Goal: Navigation & Orientation: Find specific page/section

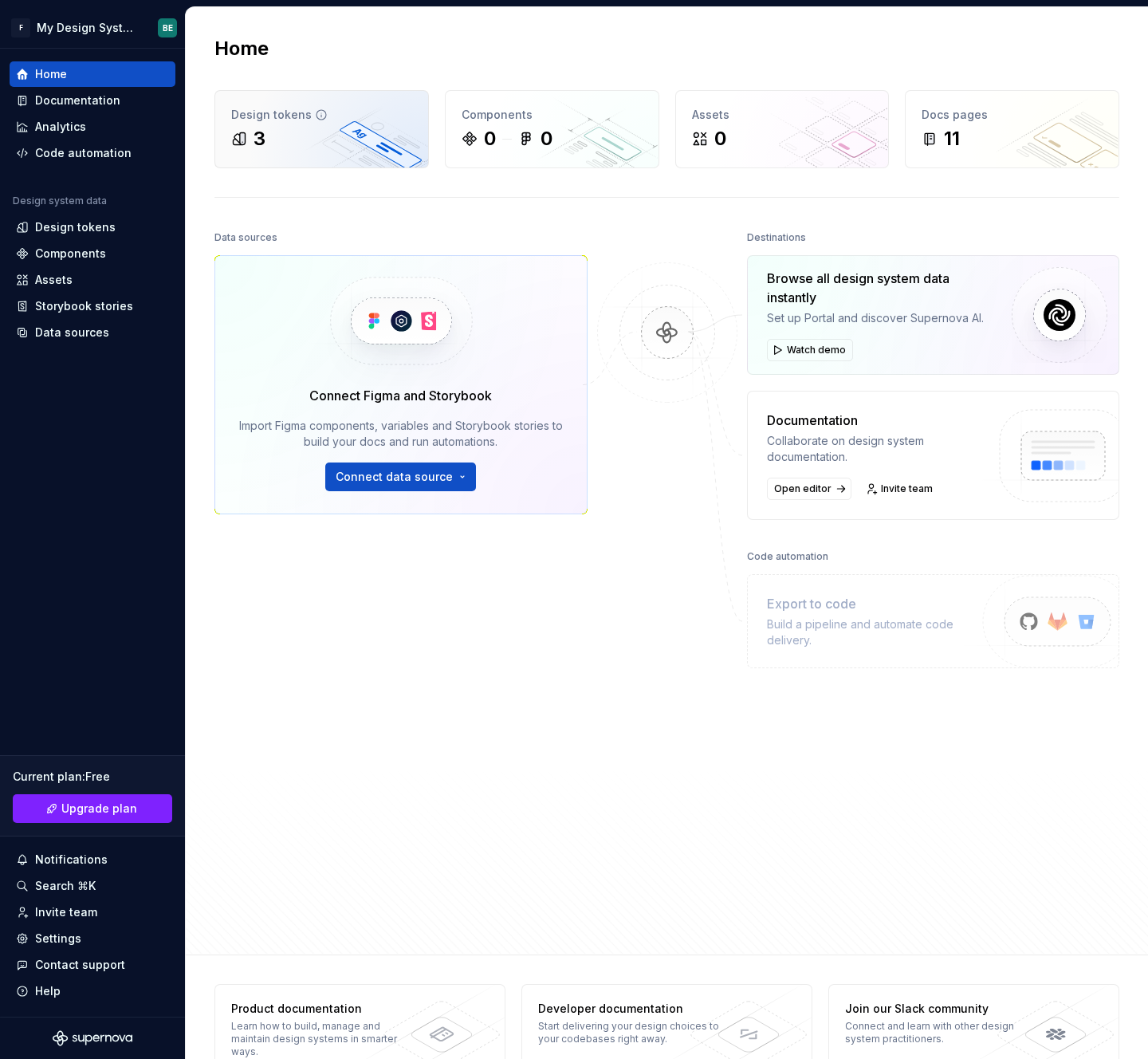
click at [319, 99] on div "Design tokens 3" at bounding box center [321, 130] width 213 height 77
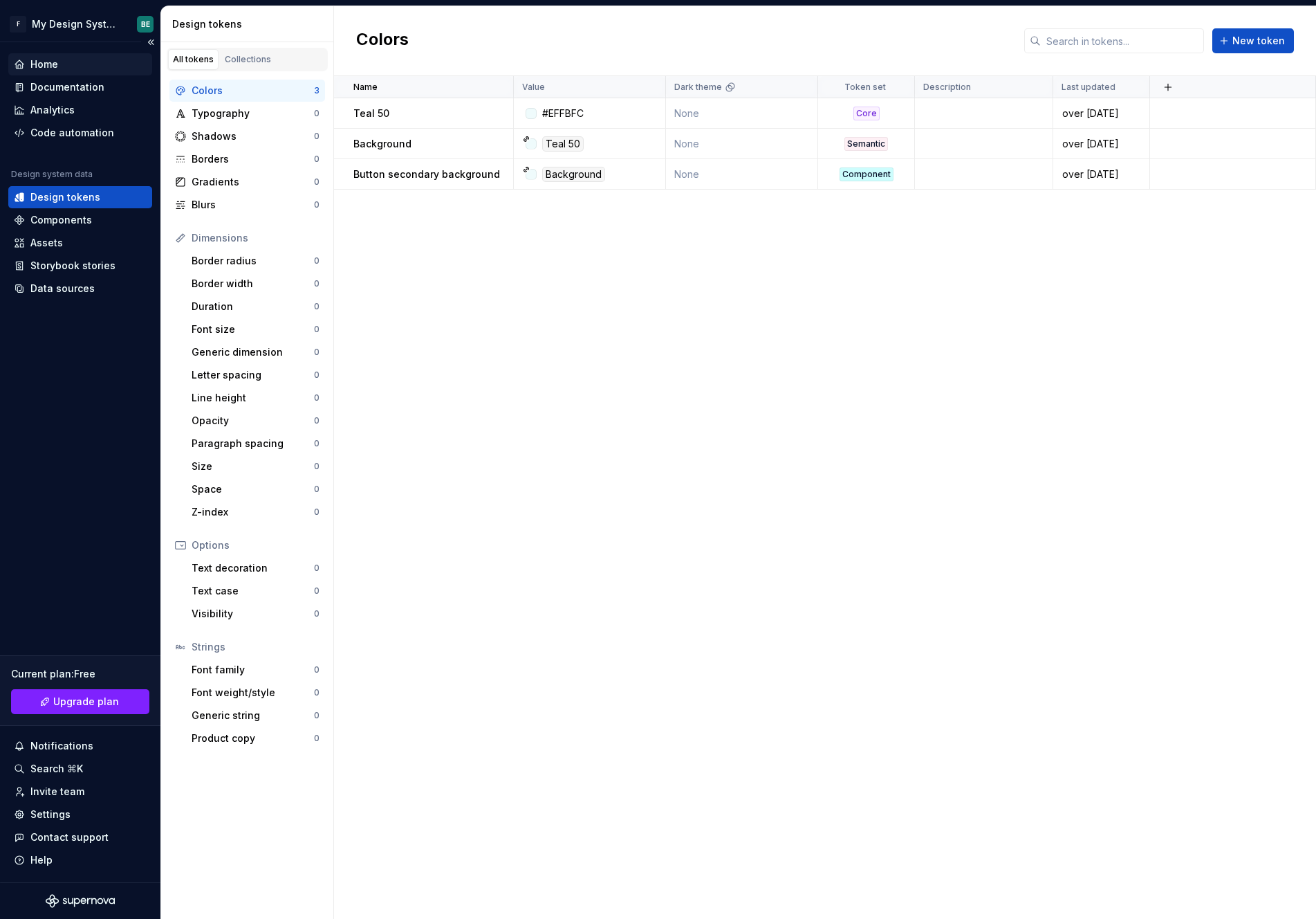
click at [50, 65] on div "Home" at bounding box center [44, 64] width 27 height 14
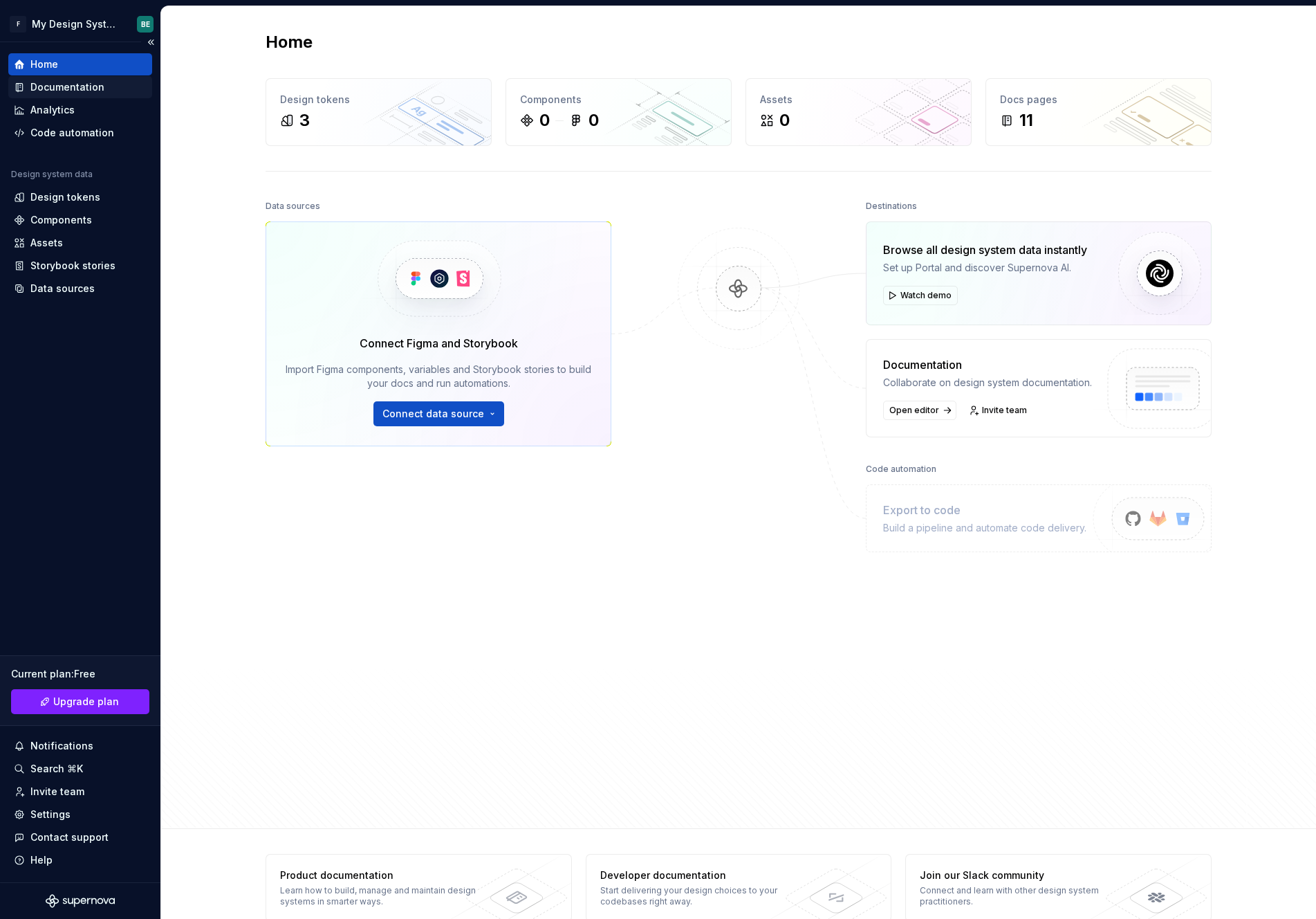
click at [54, 83] on div "Documentation" at bounding box center [67, 87] width 74 height 14
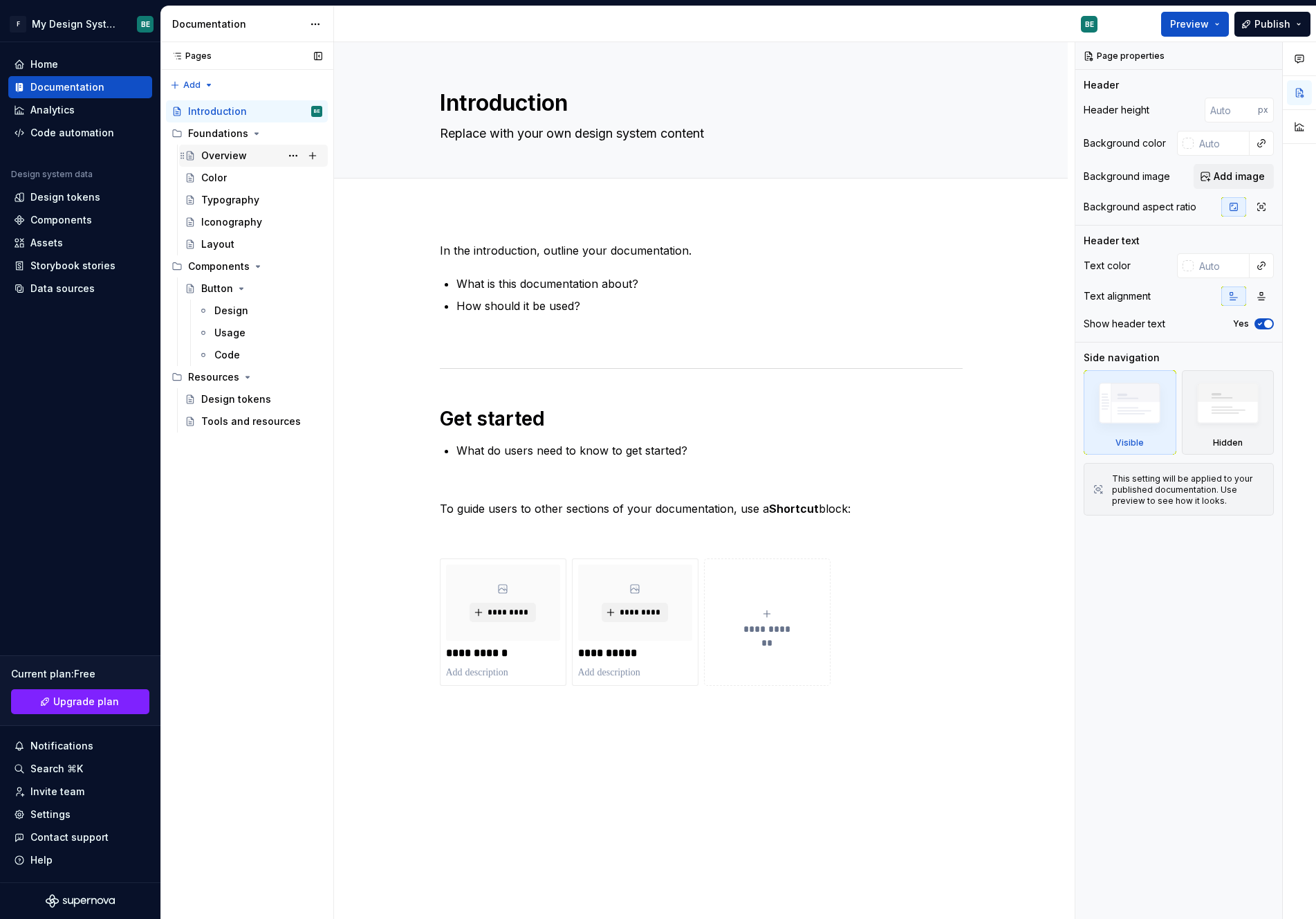
click at [210, 150] on div "Overview" at bounding box center [224, 155] width 46 height 14
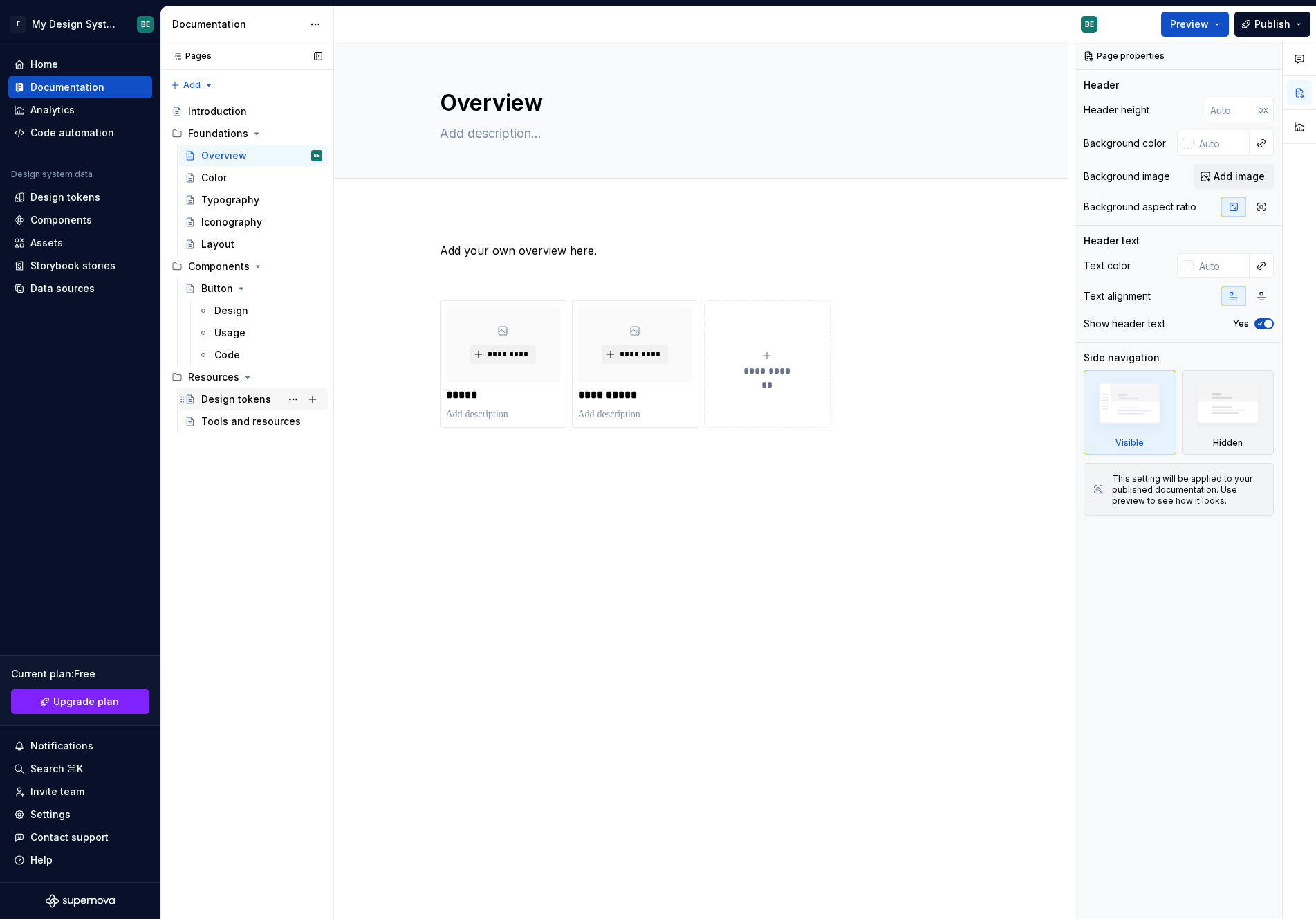
click at [230, 396] on div "Design tokens" at bounding box center [236, 399] width 70 height 14
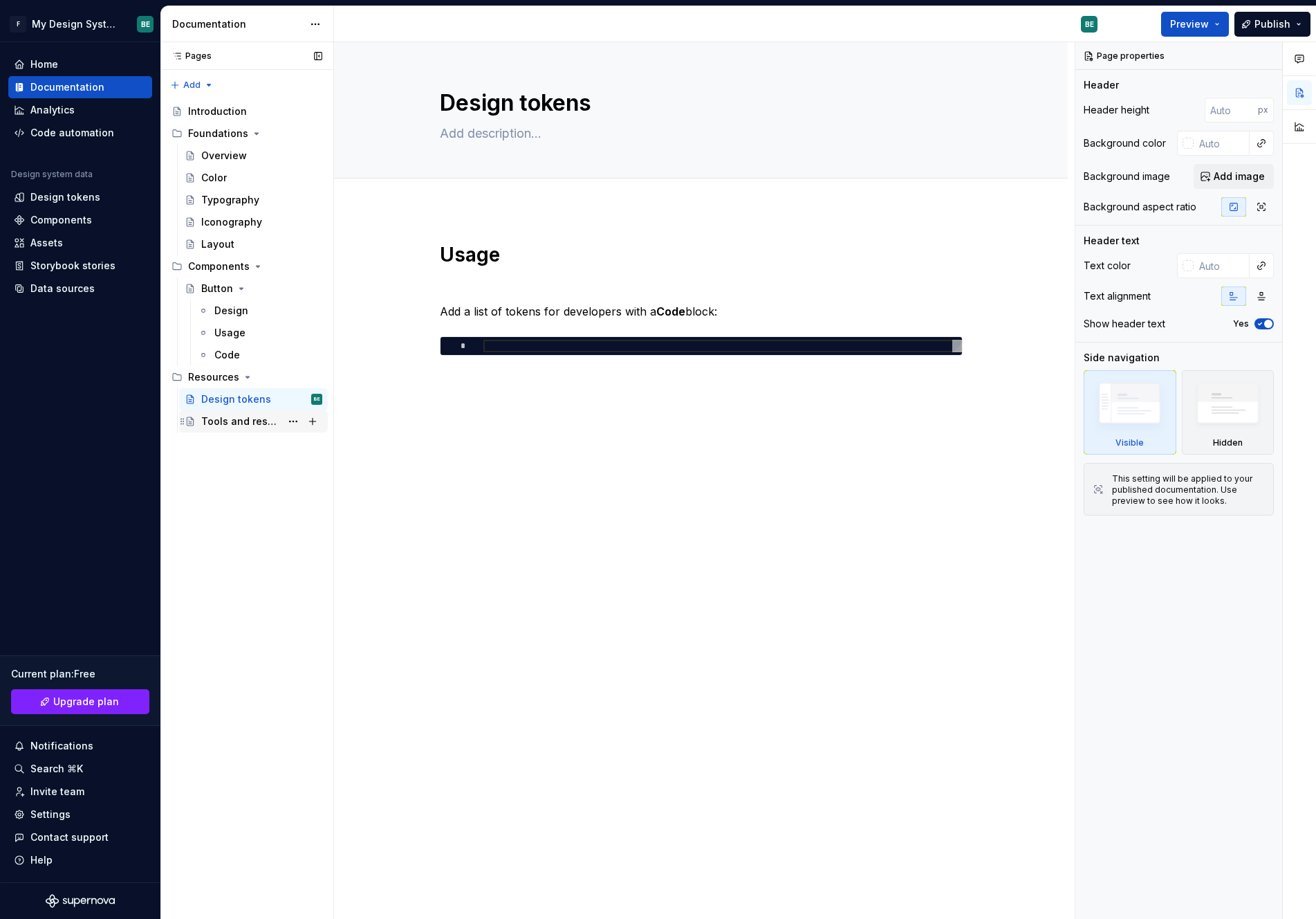
click at [232, 427] on div "Tools and resources" at bounding box center [240, 421] width 79 height 14
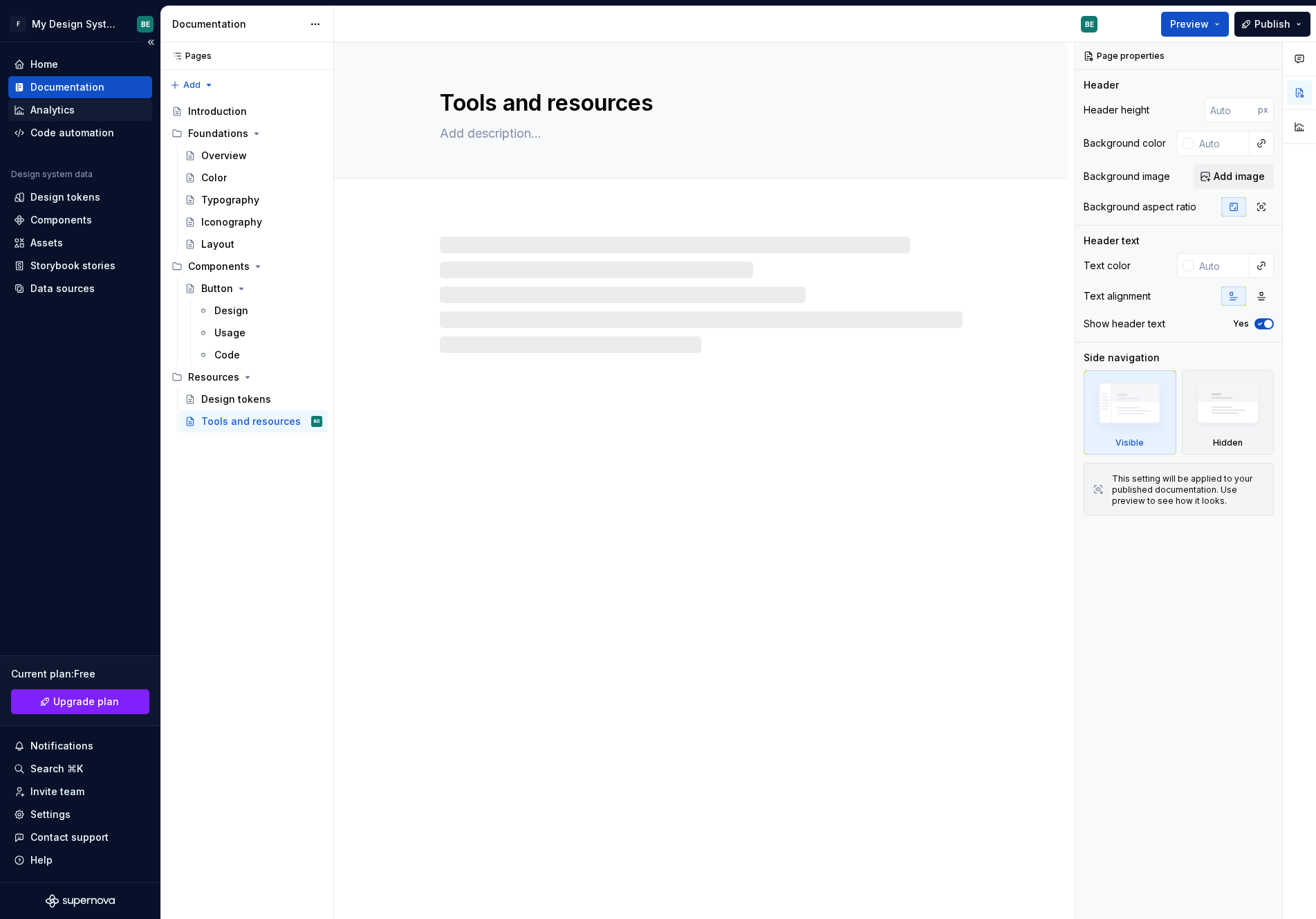
type textarea "*"
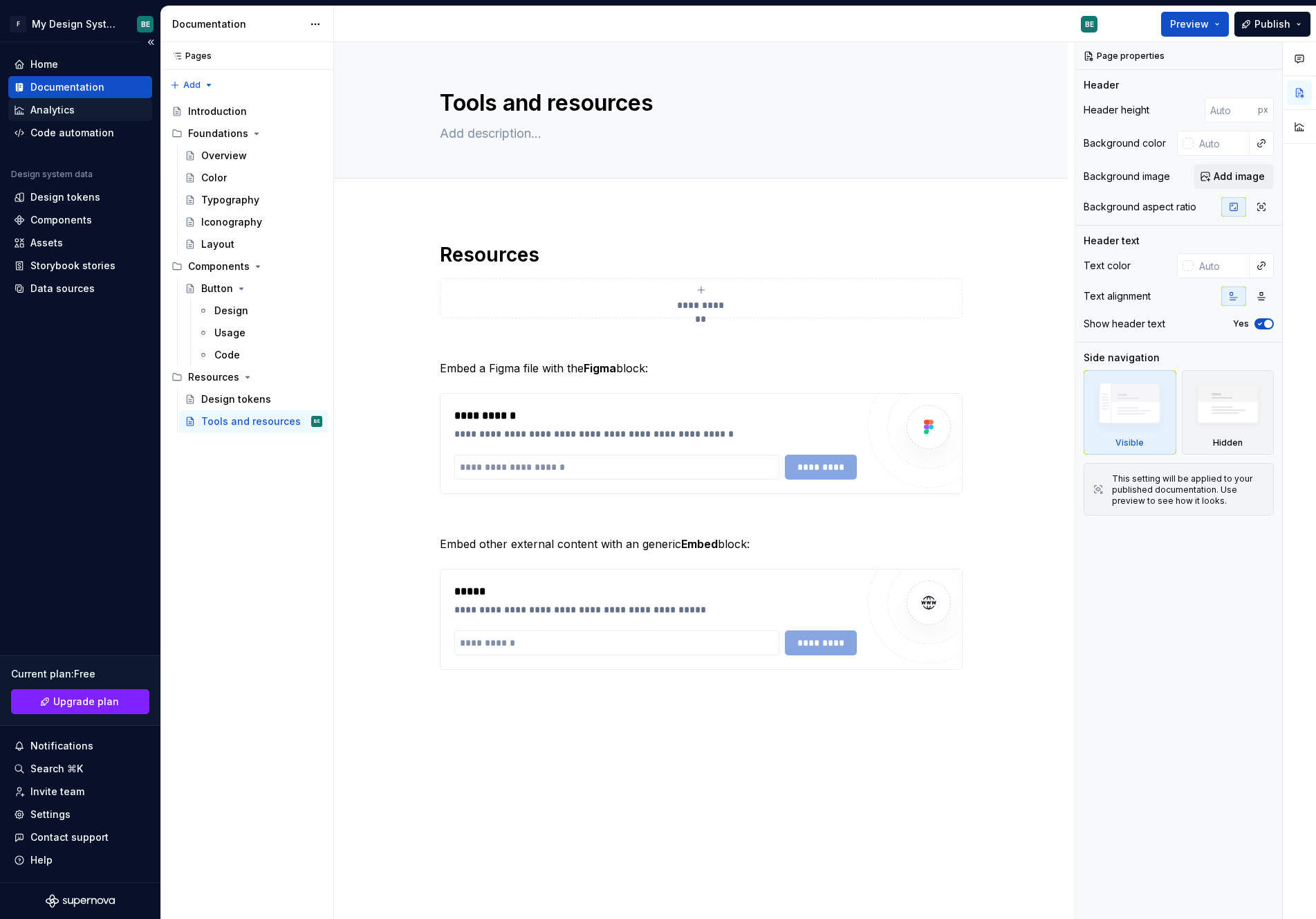
click at [64, 105] on div "Analytics" at bounding box center [53, 110] width 44 height 14
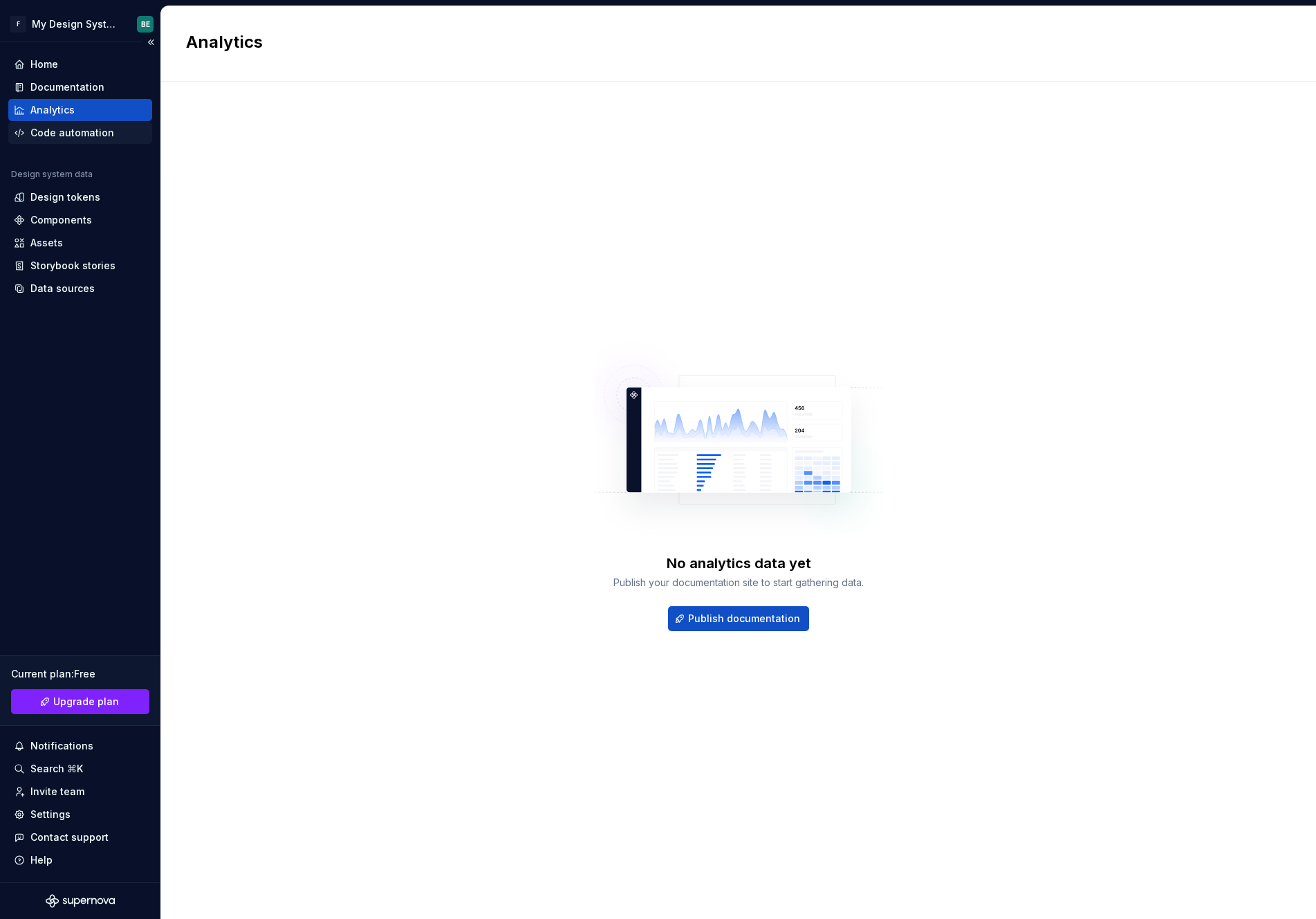
click at [57, 135] on div "Code automation" at bounding box center [72, 133] width 84 height 14
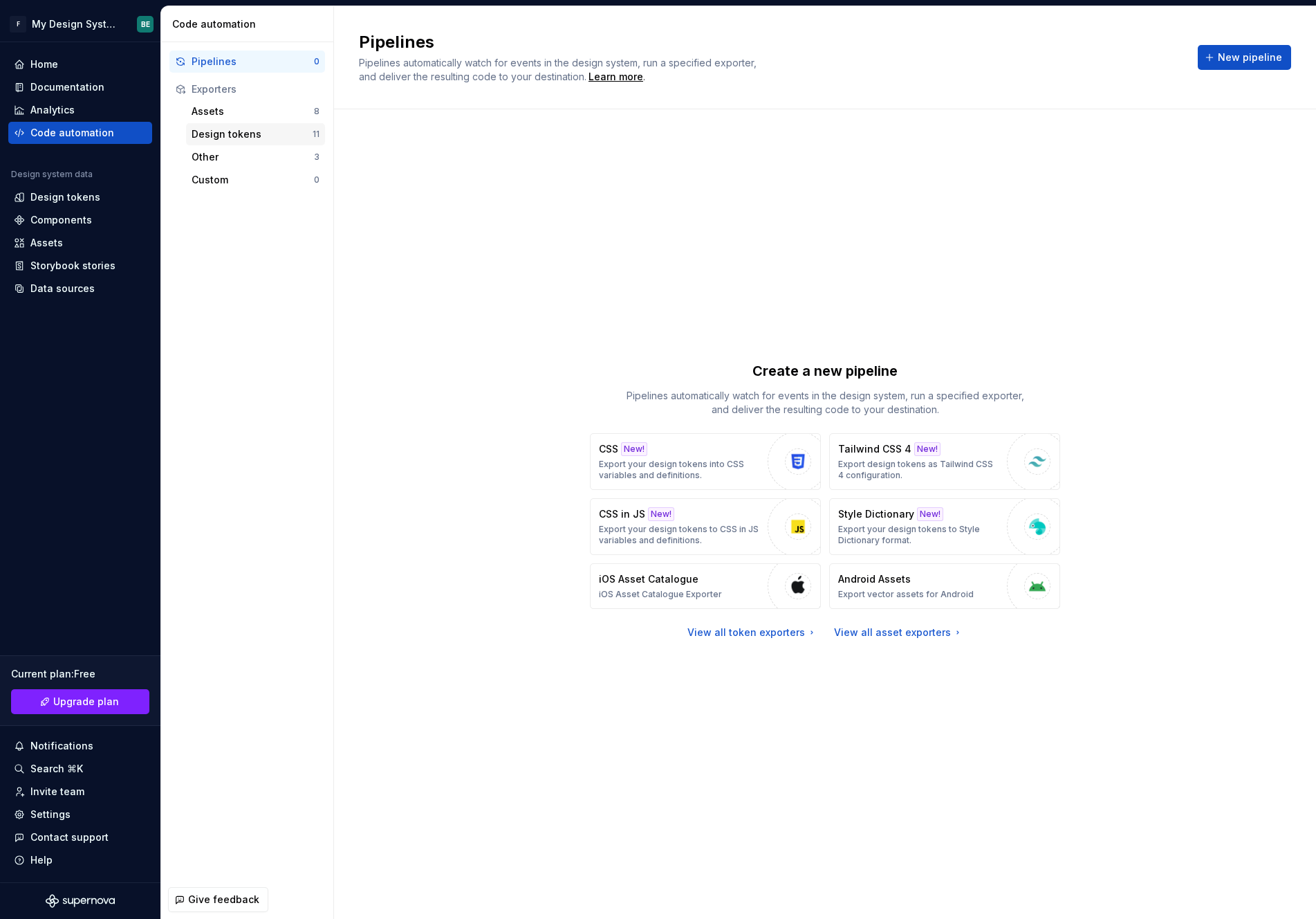
click at [270, 130] on div "Design tokens" at bounding box center [252, 134] width 121 height 14
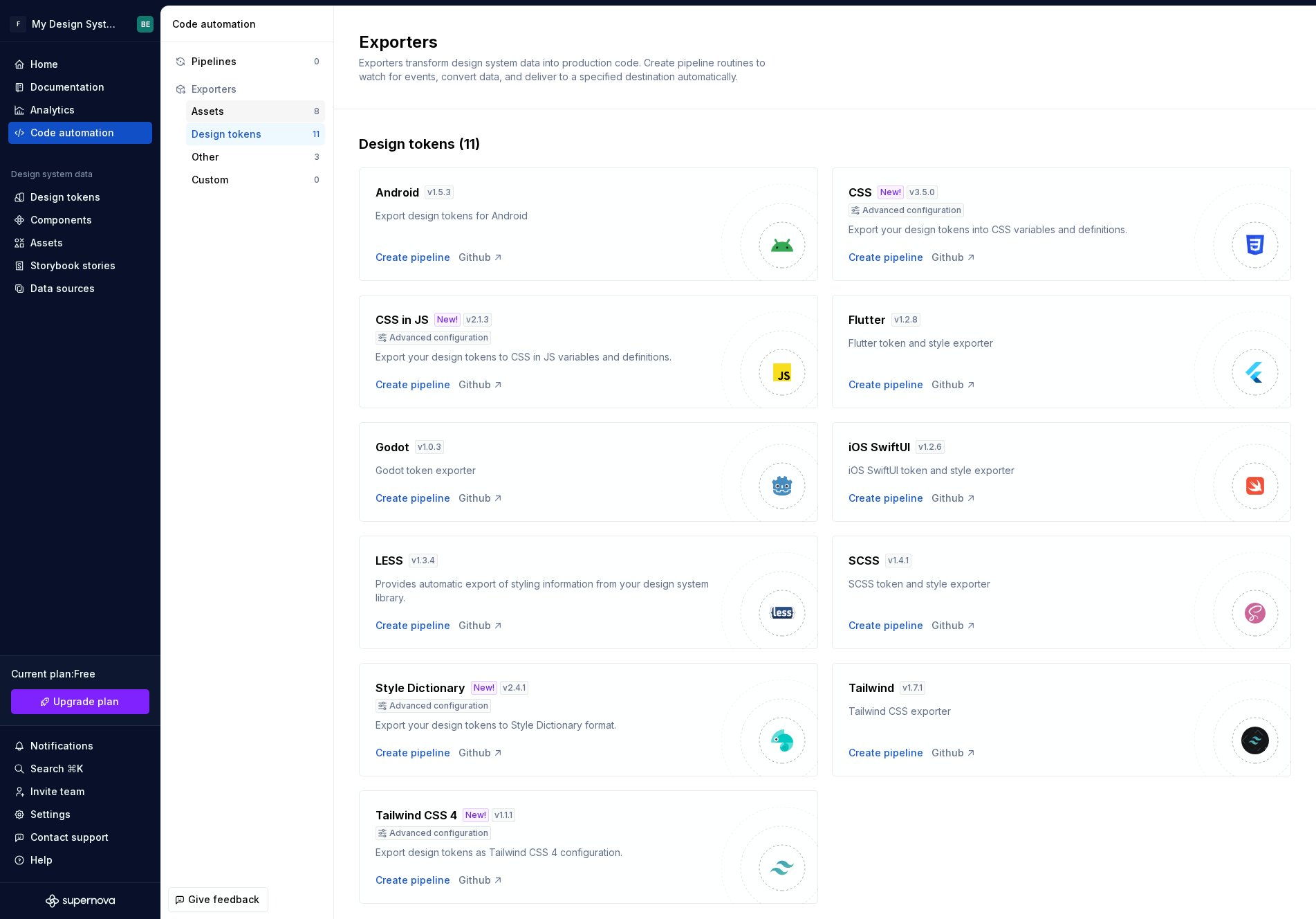
click at [263, 108] on div "Assets" at bounding box center [253, 112] width 123 height 14
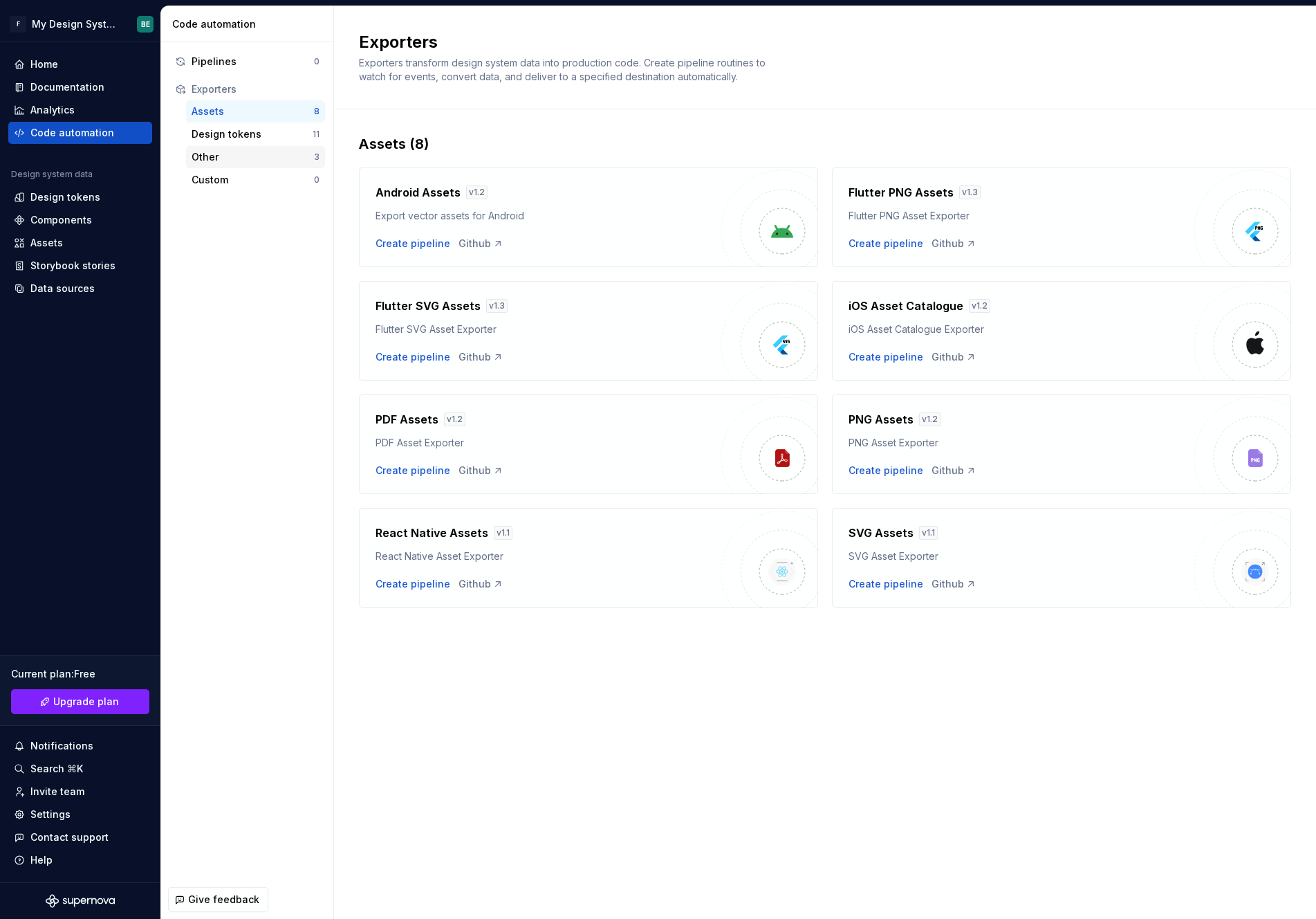
click at [251, 156] on div "Other" at bounding box center [253, 157] width 123 height 14
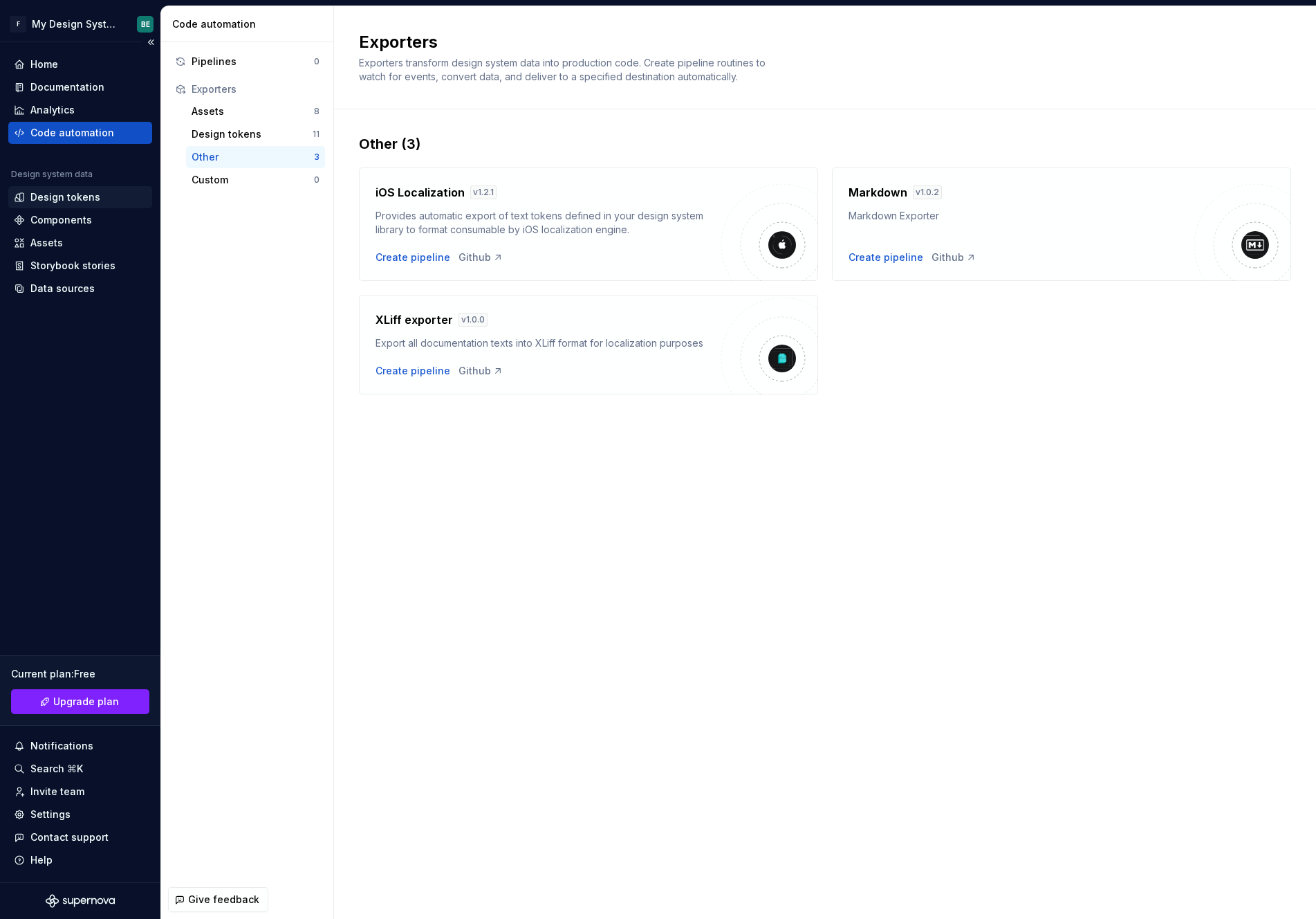
click at [61, 196] on div "Design tokens" at bounding box center [66, 197] width 70 height 14
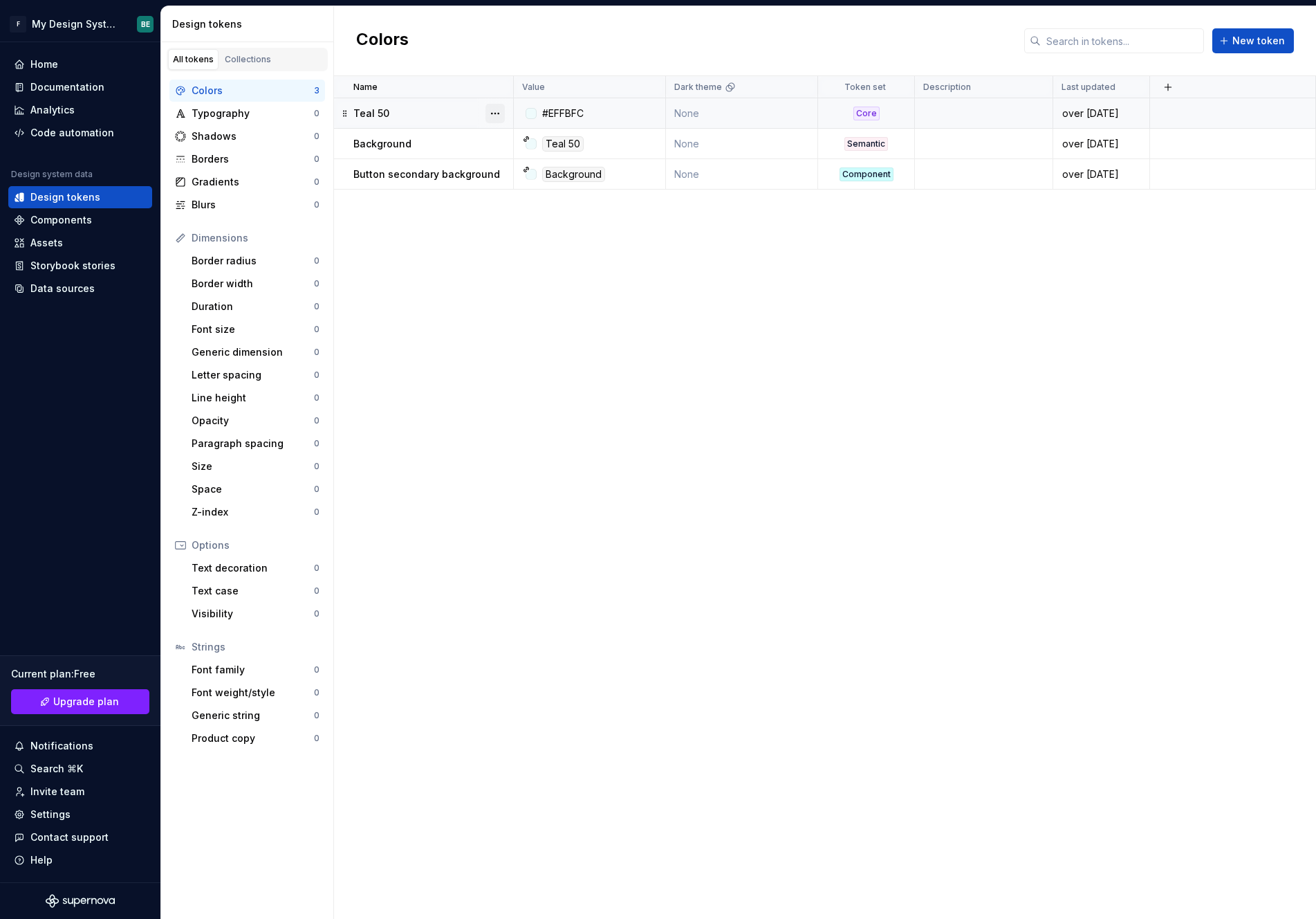
click at [491, 111] on button "button" at bounding box center [495, 113] width 20 height 20
click at [556, 198] on div "Delete token" at bounding box center [548, 191] width 118 height 22
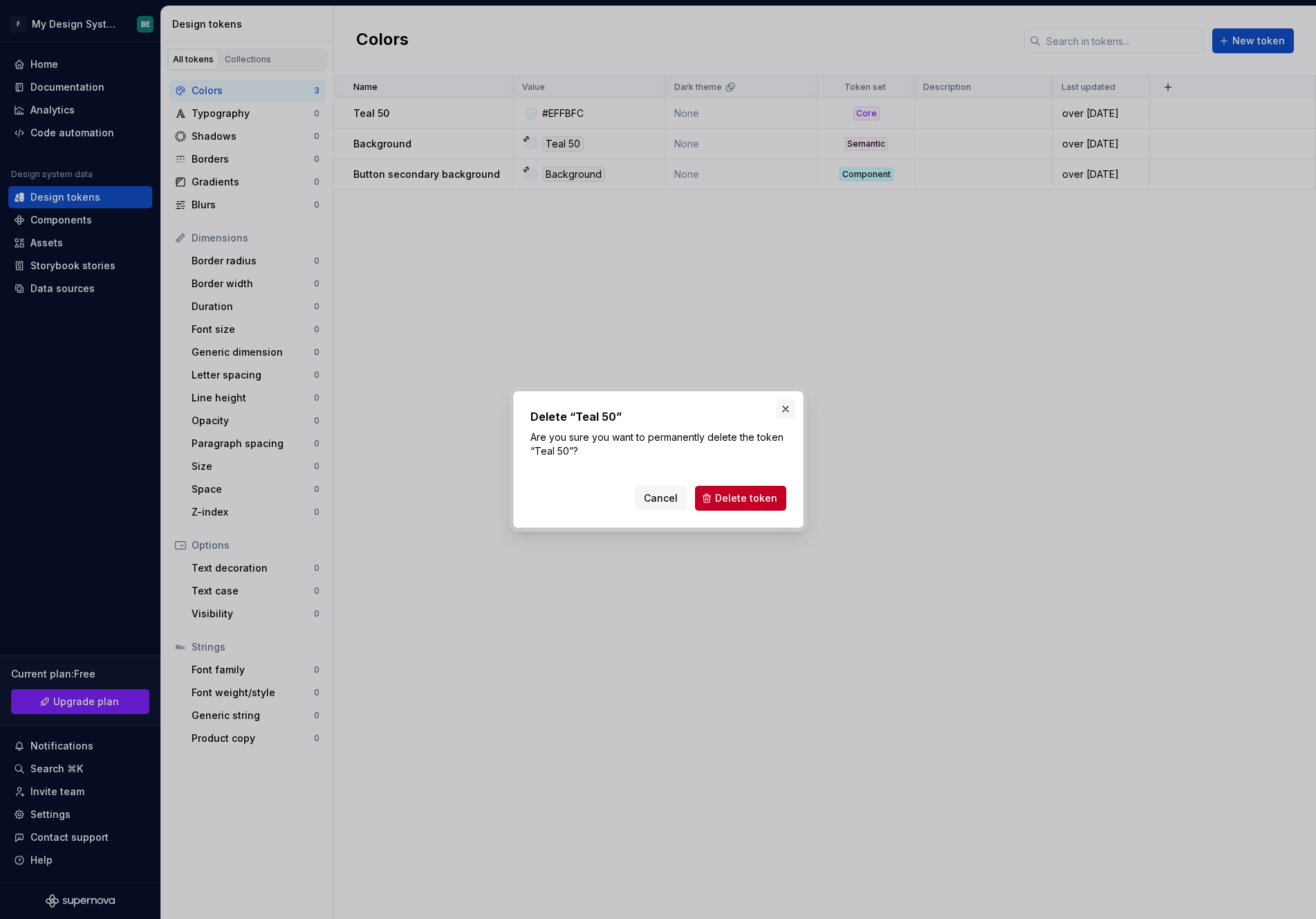
click at [791, 404] on button "button" at bounding box center [786, 408] width 20 height 20
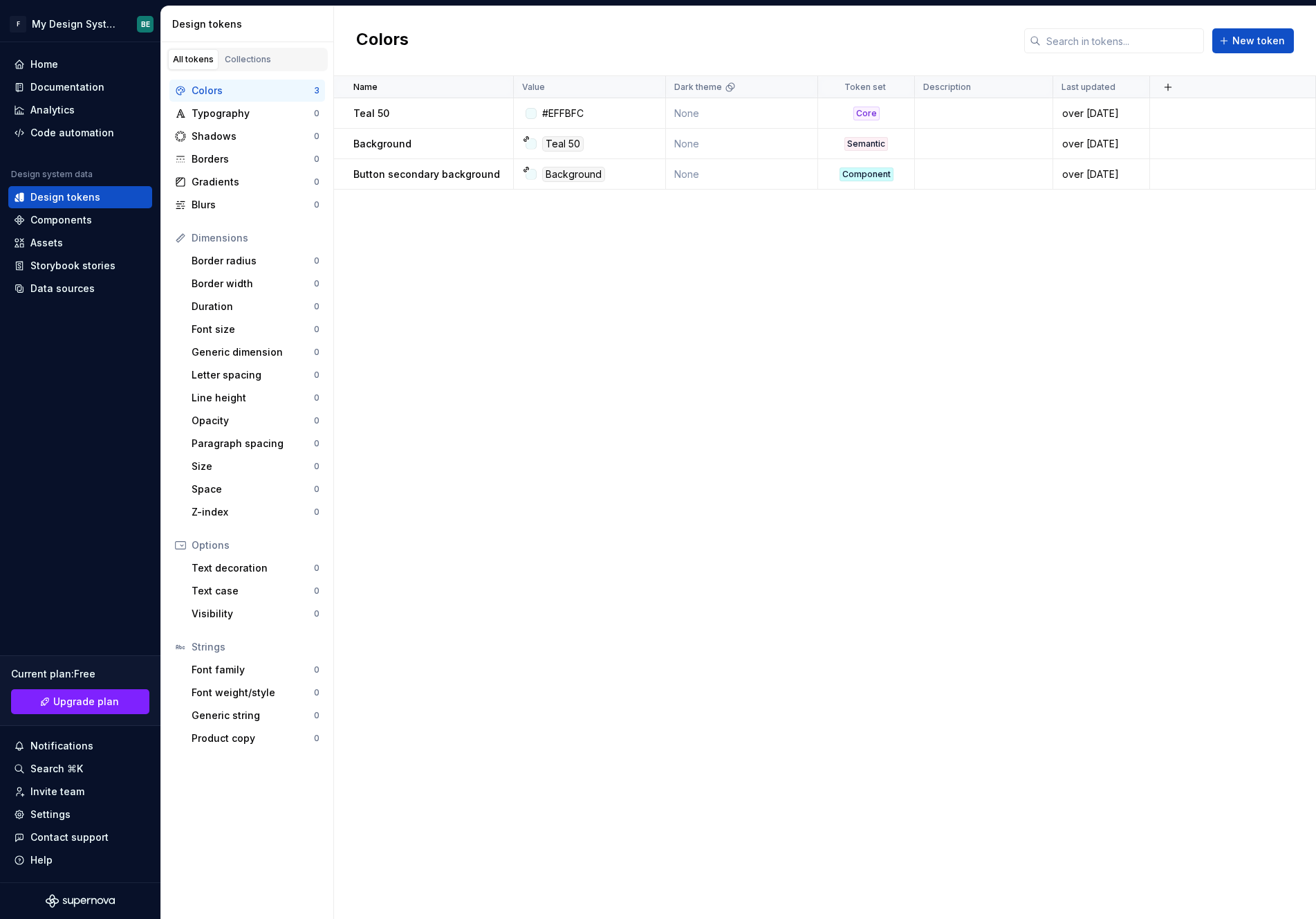
click at [944, 395] on div "Name Value Dark theme Token set Description Last updated Teal 50 #EFFBFC None C…" at bounding box center [825, 497] width 982 height 842
click at [72, 222] on div "Components" at bounding box center [61, 220] width 61 height 14
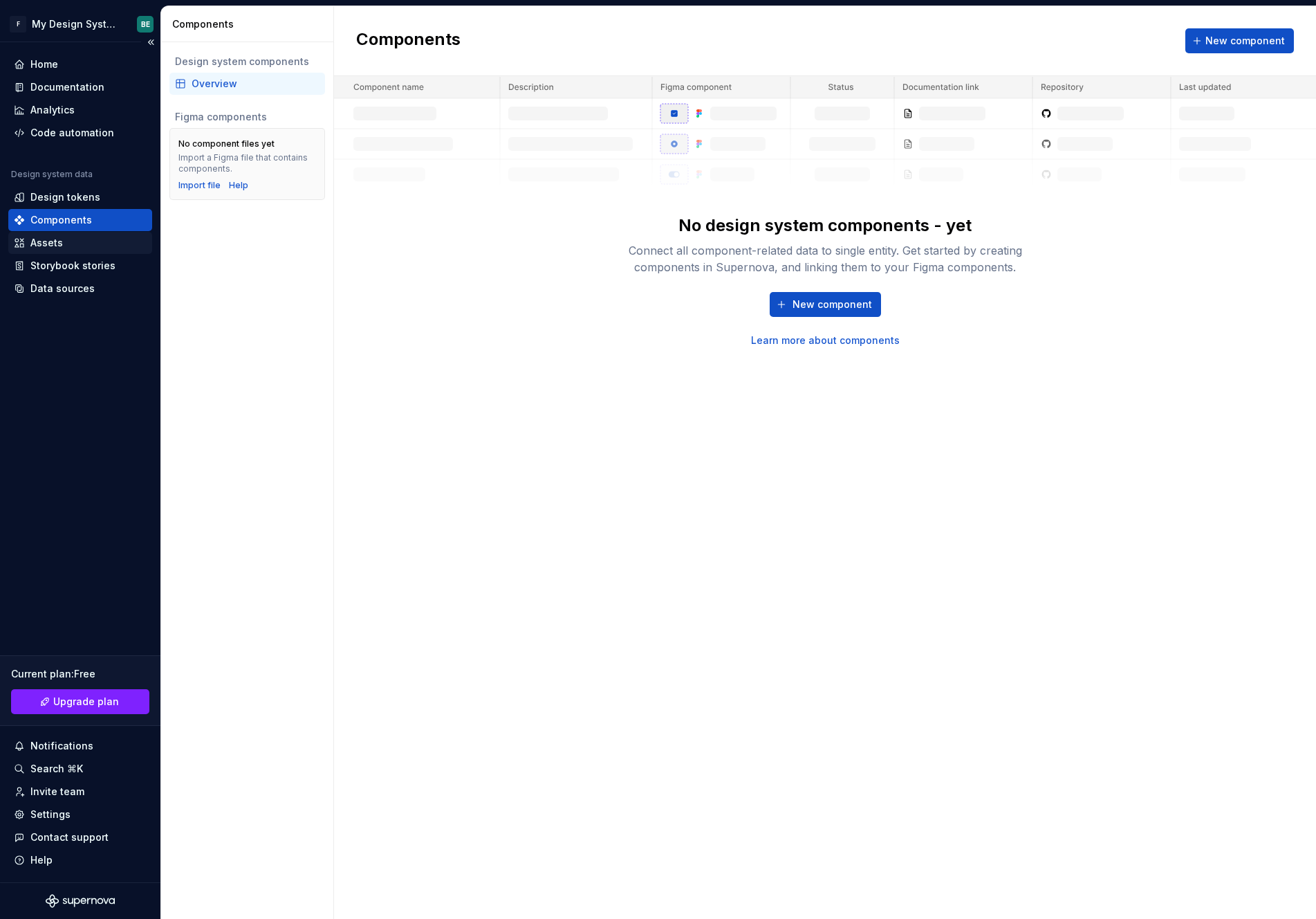
click at [72, 240] on div "Assets" at bounding box center [80, 243] width 133 height 14
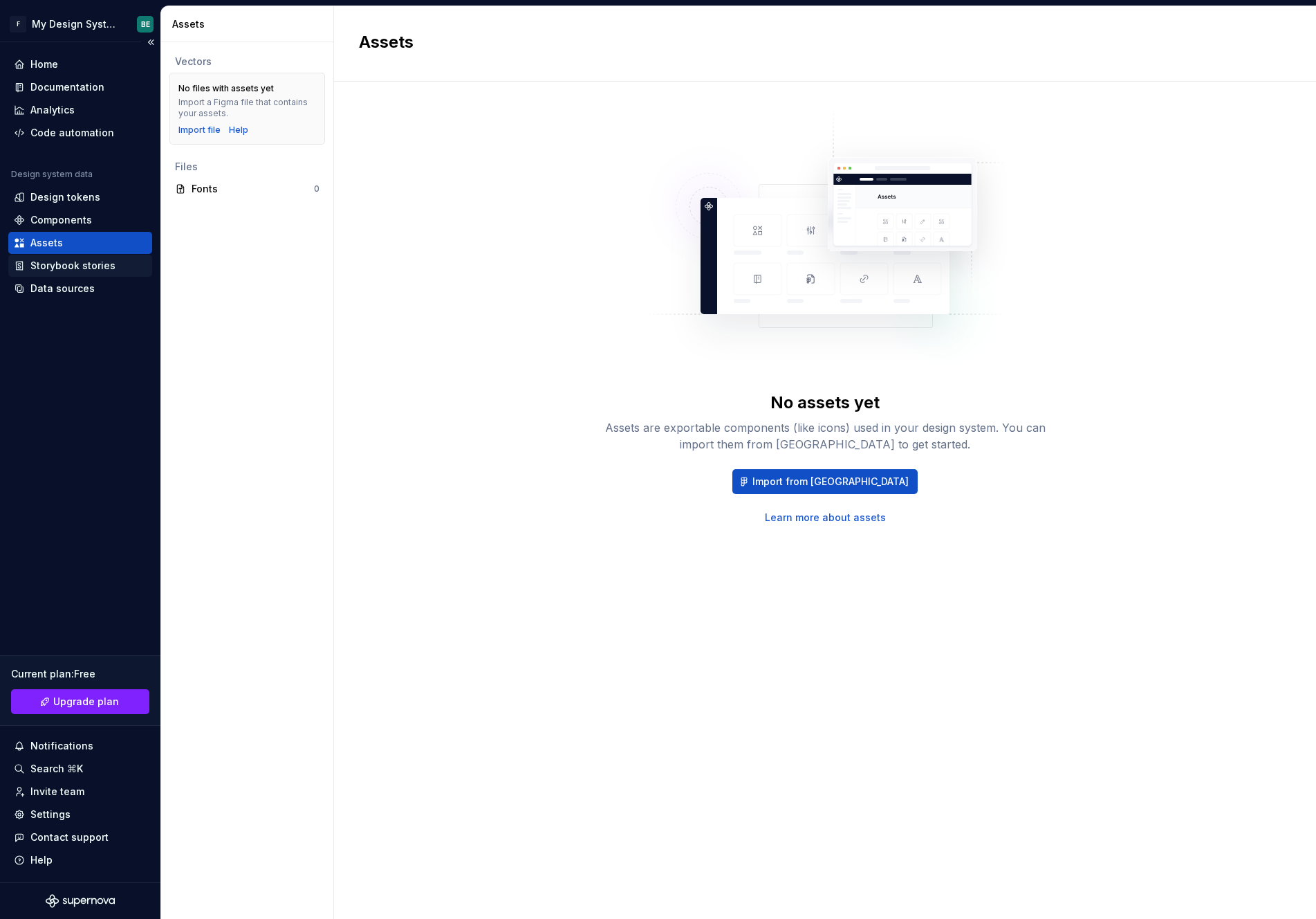
click at [79, 263] on div "Storybook stories" at bounding box center [73, 266] width 85 height 14
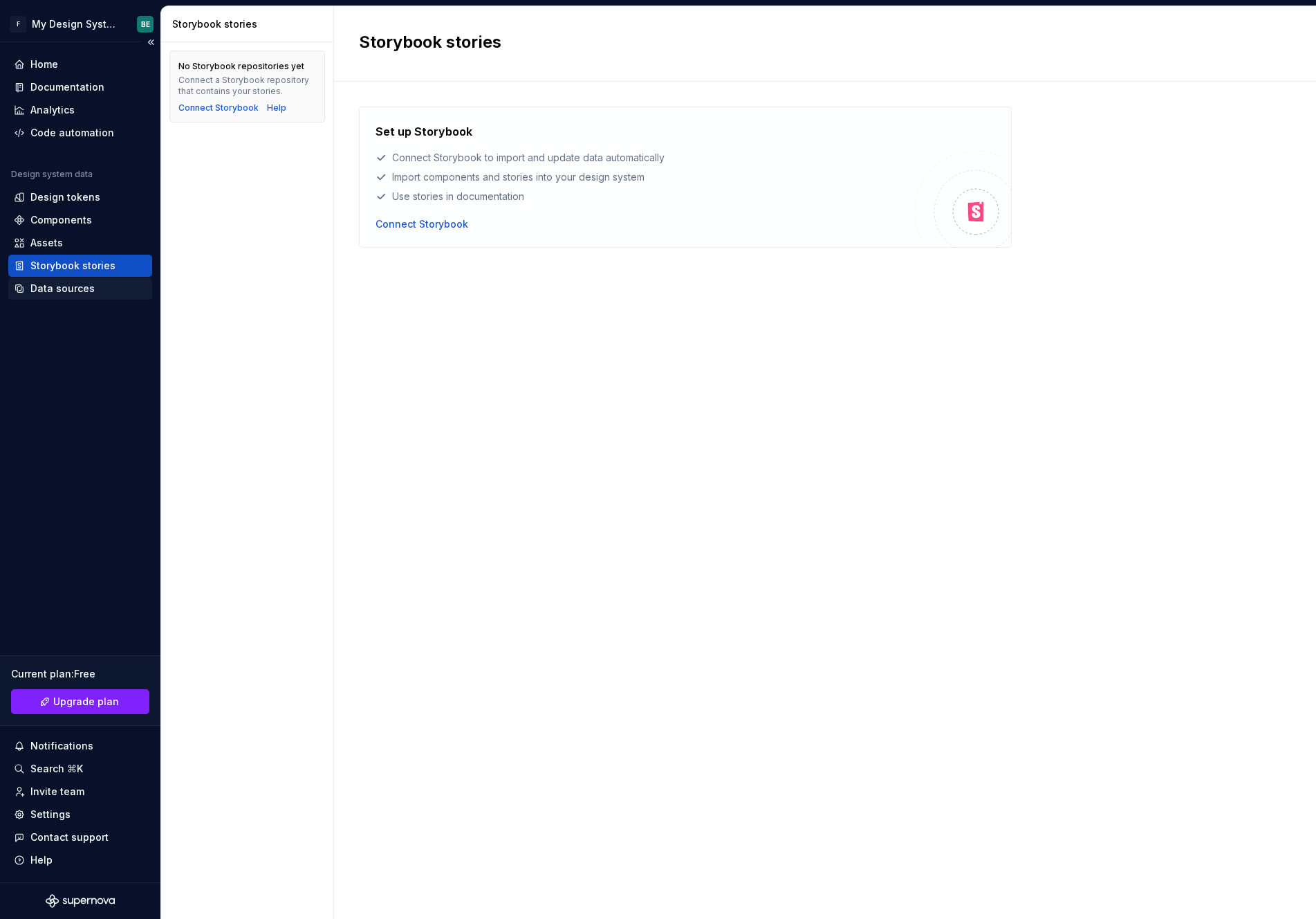
click at [80, 288] on div "Data sources" at bounding box center [62, 288] width 64 height 14
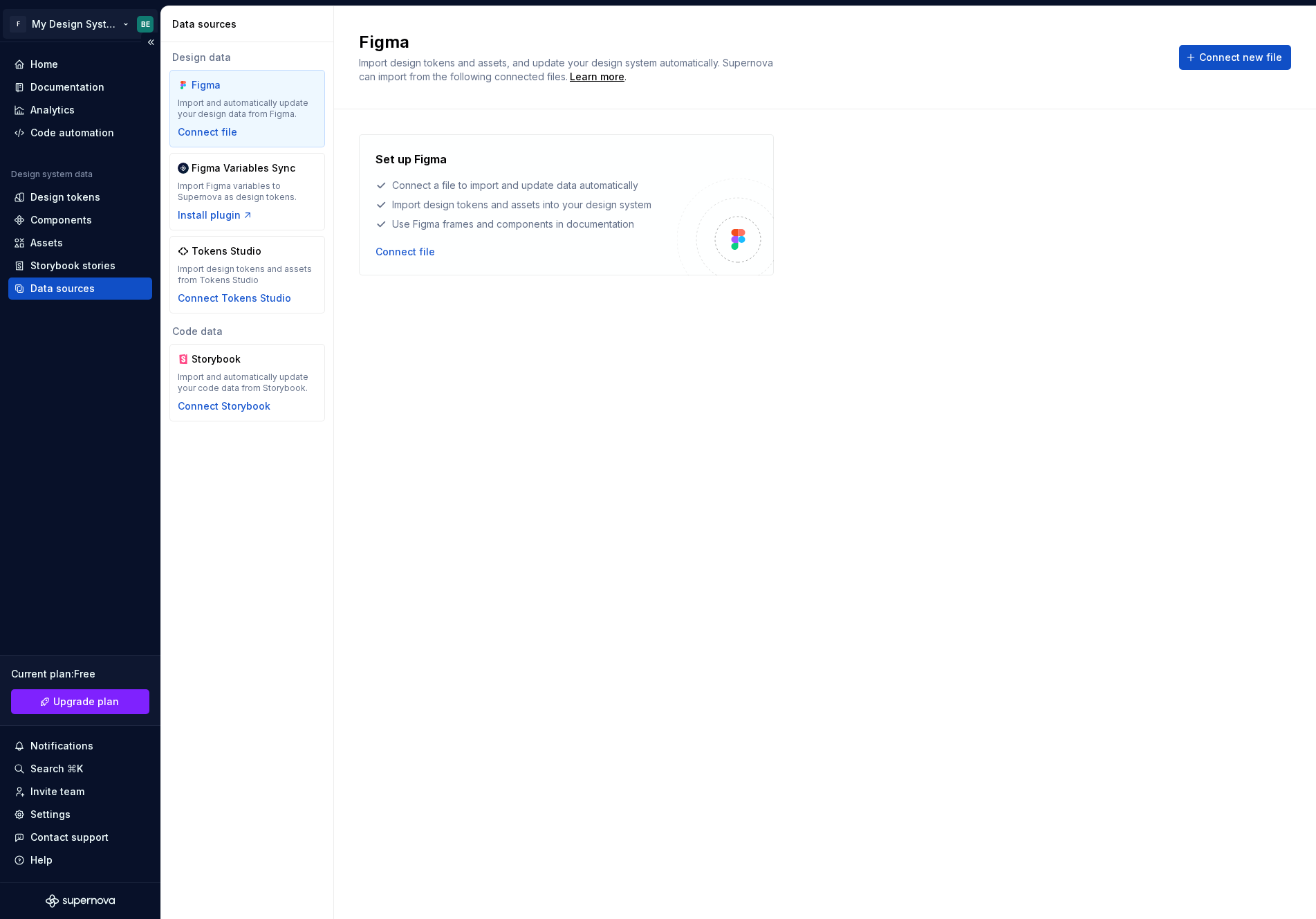
click at [102, 25] on html "F My Design System BE Home Documentation Analytics Code automation Design syste…" at bounding box center [658, 460] width 1316 height 919
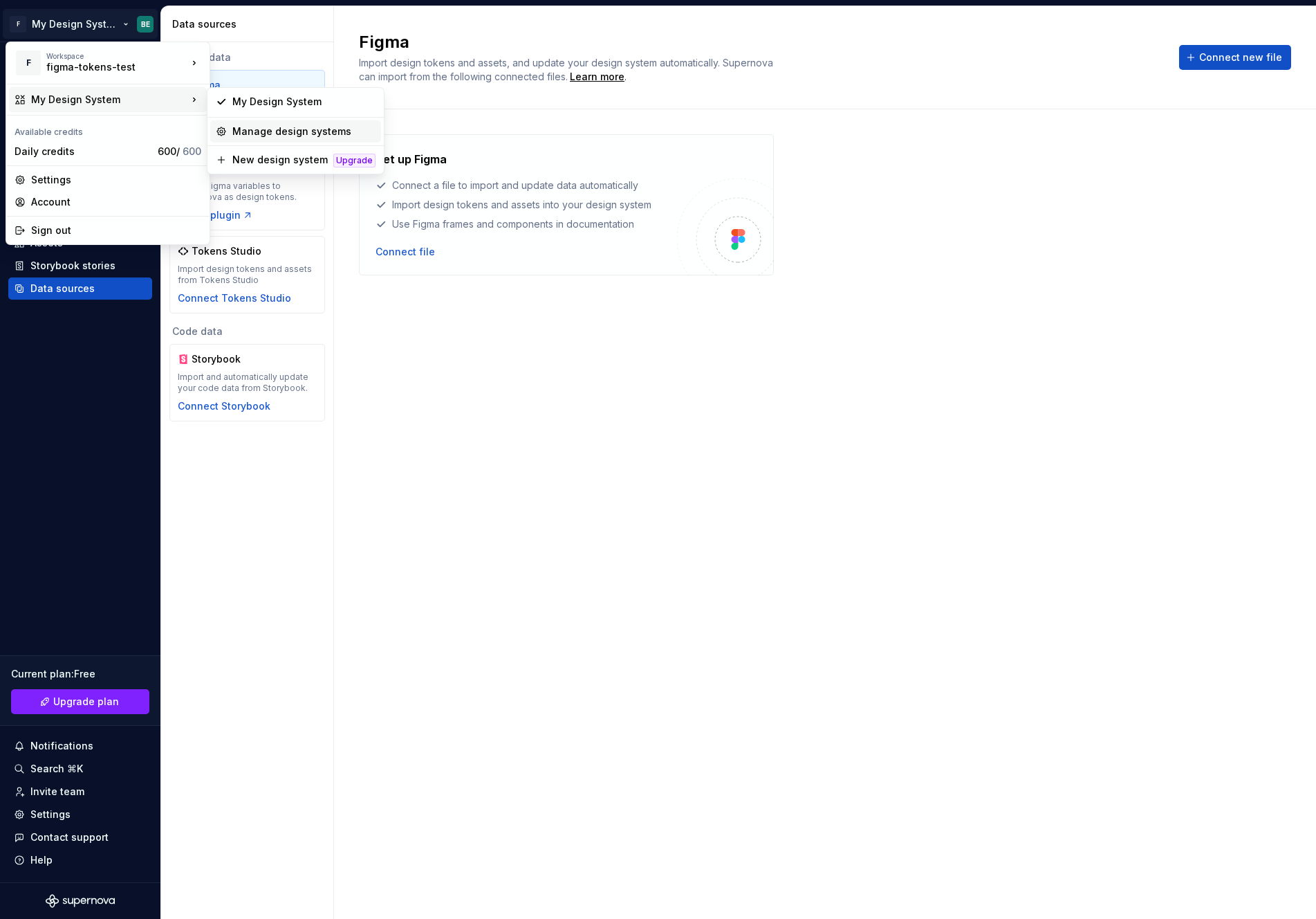
click at [245, 127] on div "Manage design systems" at bounding box center [304, 131] width 143 height 14
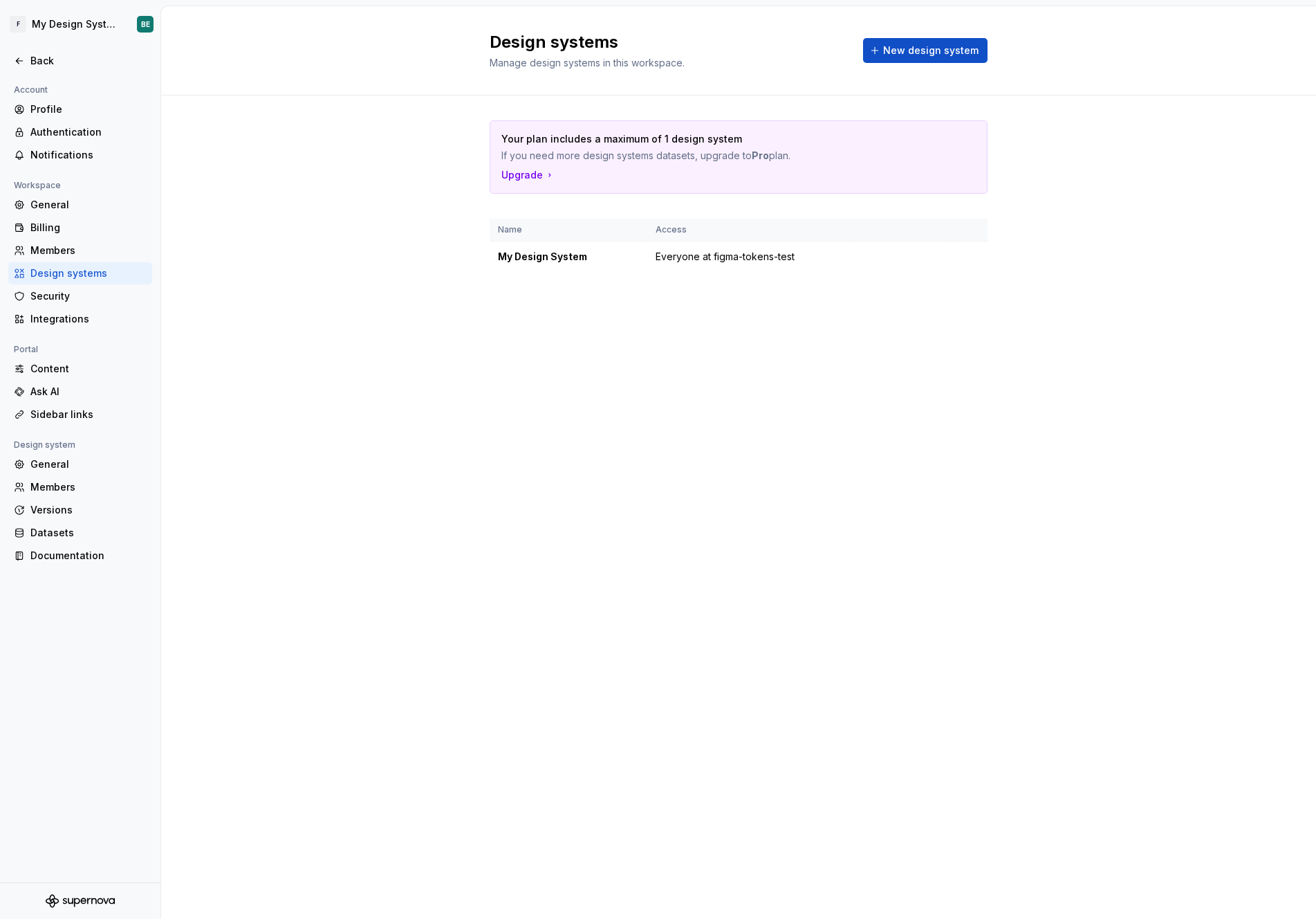
click at [505, 330] on div "Design systems Manage design systems in this workspace. New design system Your …" at bounding box center [738, 462] width 1155 height 912
